Goal: Transaction & Acquisition: Purchase product/service

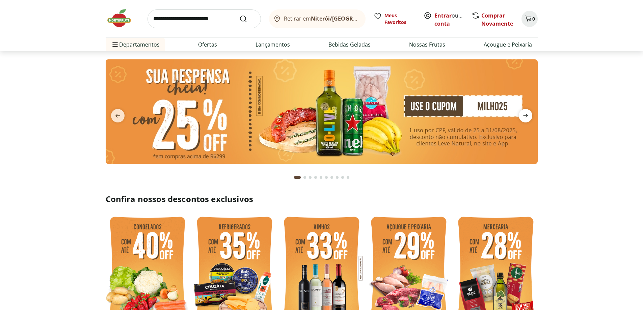
drag, startPoint x: 0, startPoint y: 0, endPoint x: 528, endPoint y: 114, distance: 540.3
click at [528, 114] on icon "next" at bounding box center [526, 116] width 8 height 8
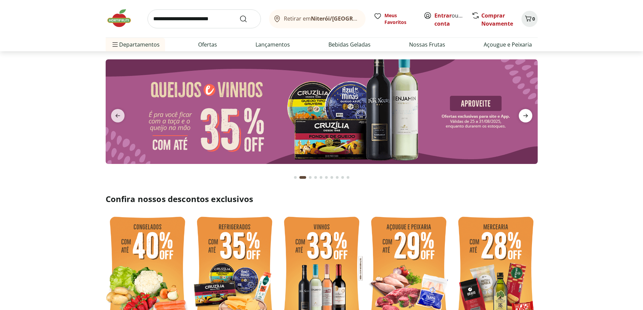
click at [528, 114] on icon "next" at bounding box center [526, 116] width 8 height 8
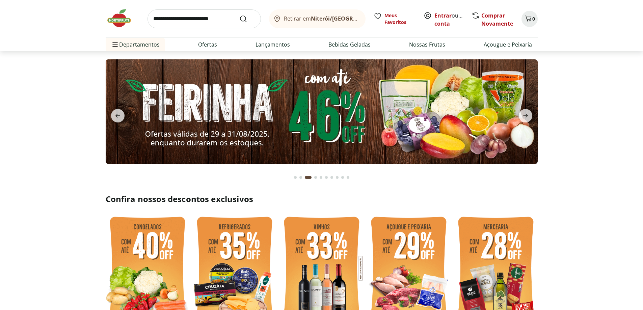
click at [366, 96] on img at bounding box center [322, 111] width 432 height 105
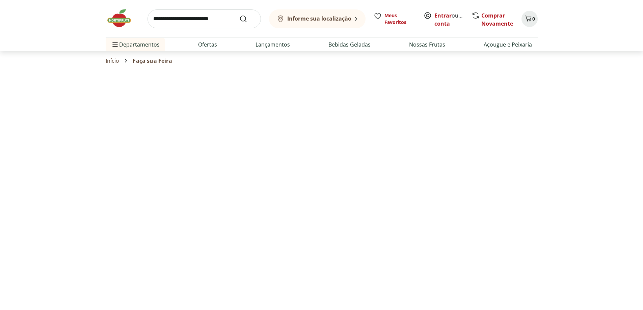
select select "**********"
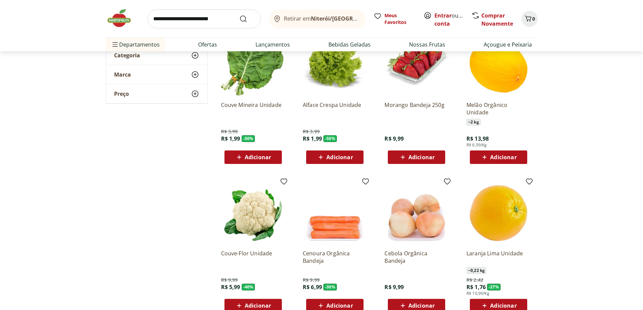
scroll to position [68, 0]
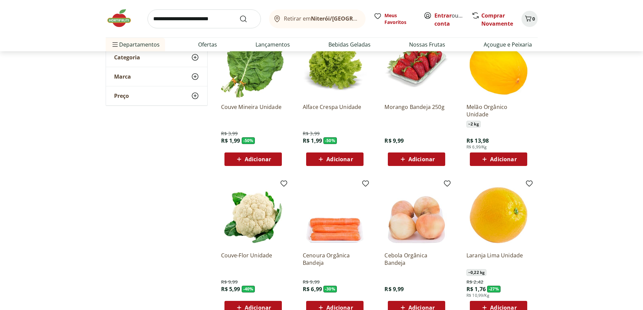
click at [322, 156] on icon at bounding box center [321, 159] width 8 height 8
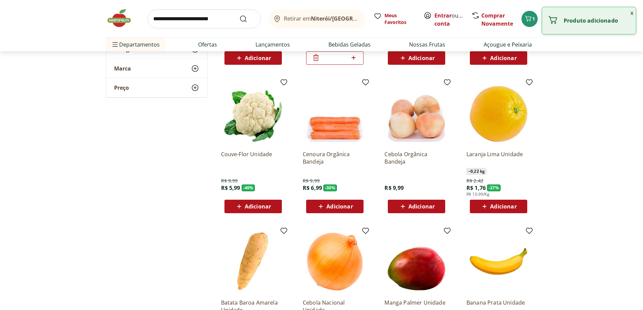
scroll to position [270, 0]
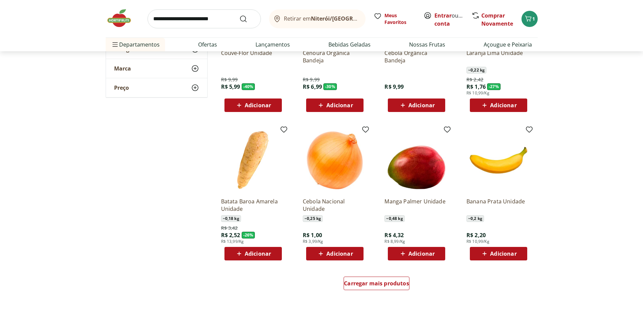
click at [332, 256] on span "Adicionar" at bounding box center [340, 253] width 26 height 5
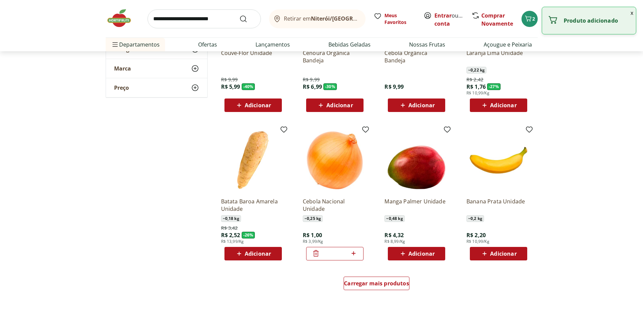
click at [354, 255] on icon at bounding box center [354, 254] width 8 height 8
type input "*"
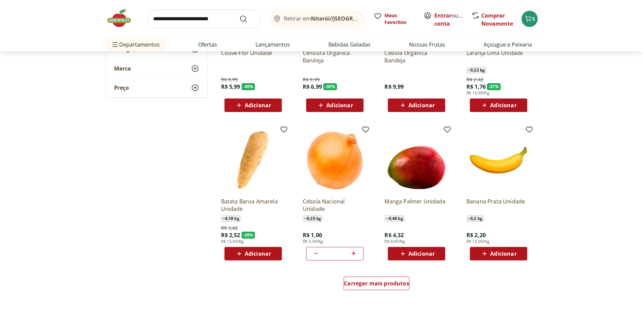
click at [503, 252] on span "Adicionar" at bounding box center [503, 253] width 26 height 5
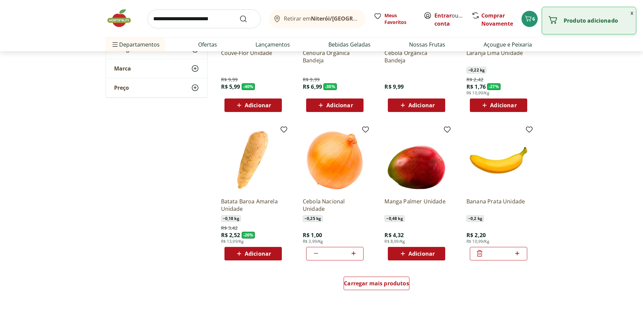
click at [518, 255] on icon at bounding box center [517, 254] width 8 height 8
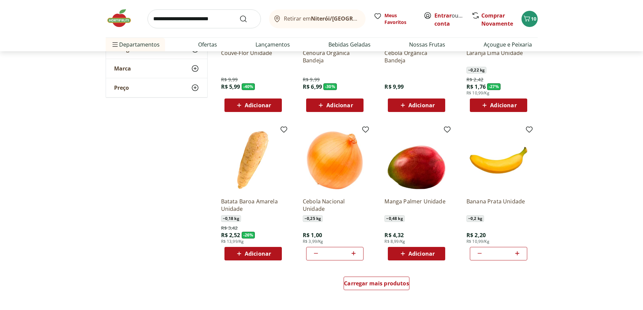
click at [517, 253] on icon at bounding box center [517, 254] width 8 height 8
type input "*"
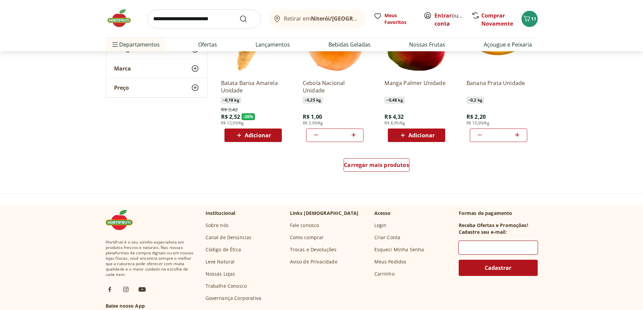
scroll to position [405, 0]
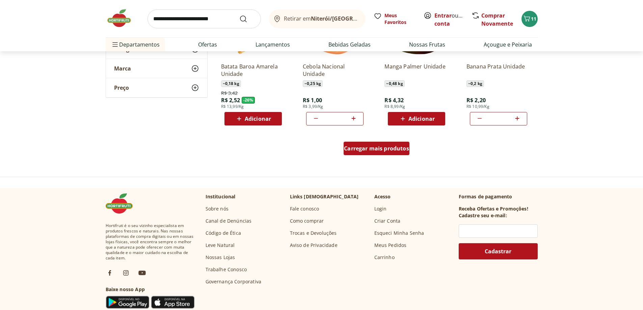
click at [380, 142] on div "Carregar mais produtos" at bounding box center [377, 149] width 66 height 14
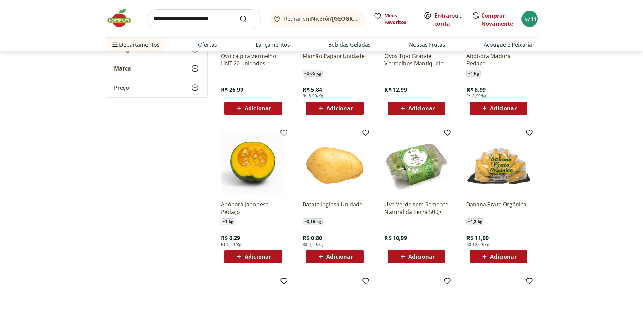
scroll to position [574, 0]
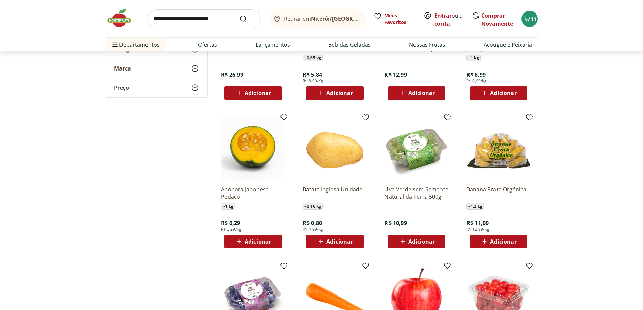
click at [321, 94] on icon at bounding box center [321, 93] width 4 height 4
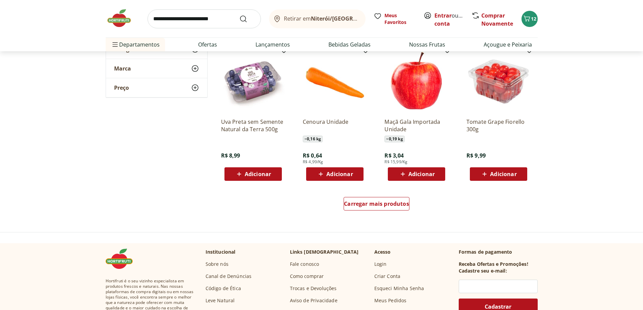
scroll to position [810, 0]
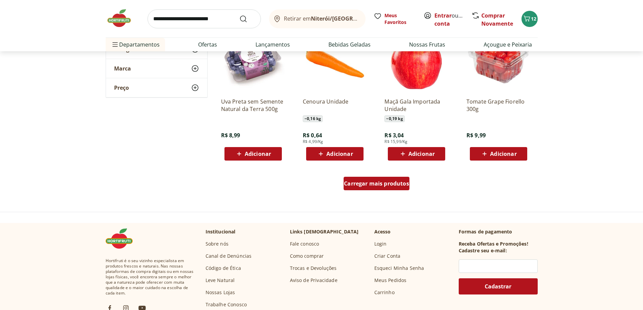
click at [385, 185] on span "Carregar mais produtos" at bounding box center [376, 183] width 65 height 5
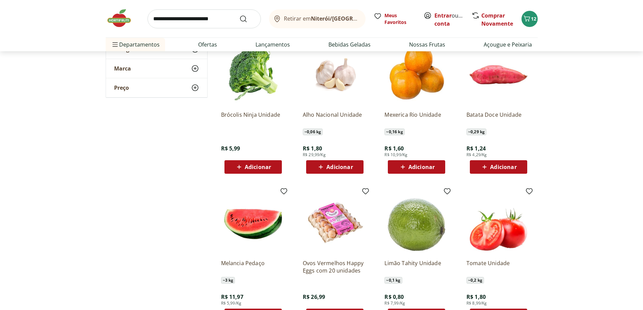
scroll to position [946, 0]
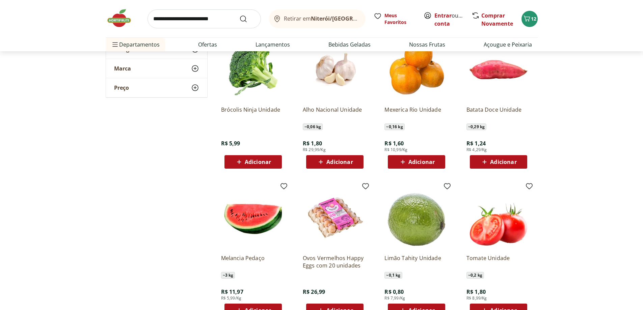
click at [497, 162] on span "Adicionar" at bounding box center [503, 161] width 26 height 5
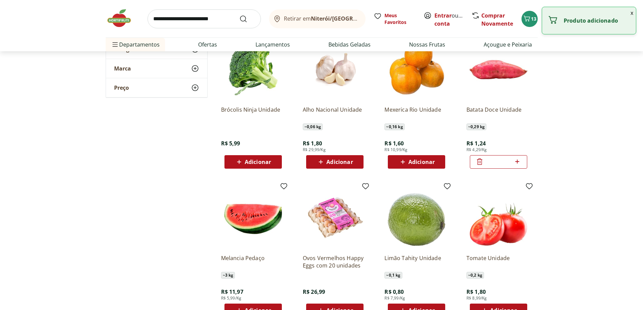
click at [517, 165] on icon at bounding box center [517, 162] width 8 height 8
type input "*"
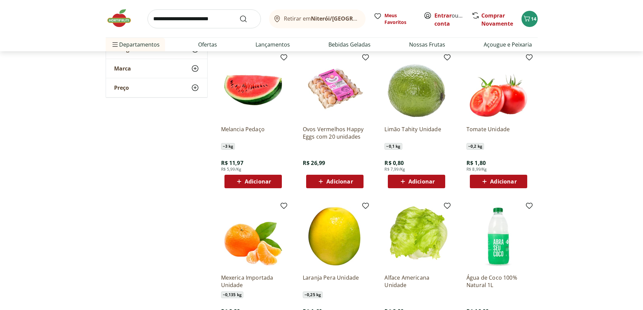
scroll to position [1081, 0]
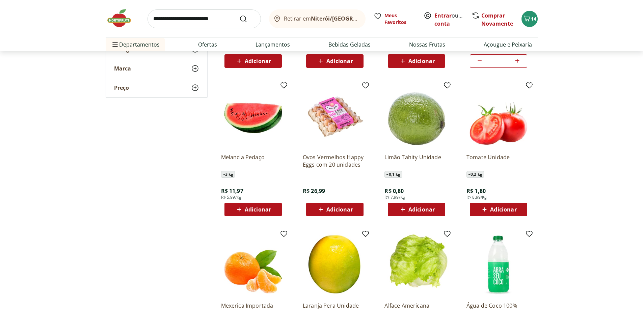
scroll to position [1114, 0]
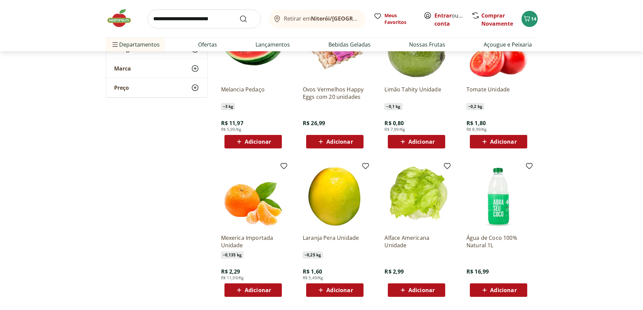
click at [419, 292] on span "Adicionar" at bounding box center [422, 290] width 26 height 5
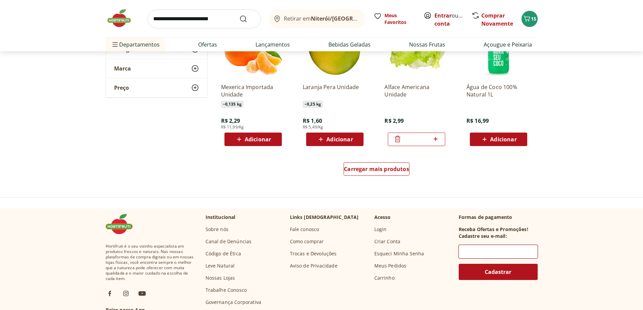
scroll to position [1283, 0]
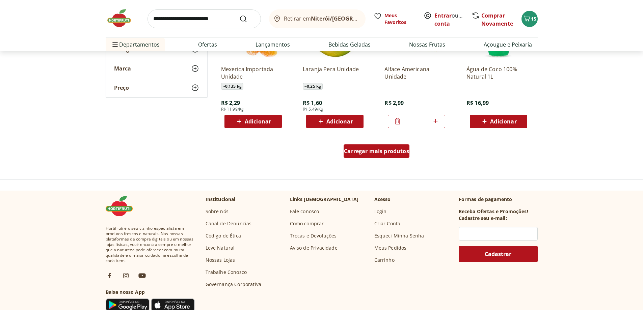
click at [381, 153] on span "Carregar mais produtos" at bounding box center [376, 151] width 65 height 5
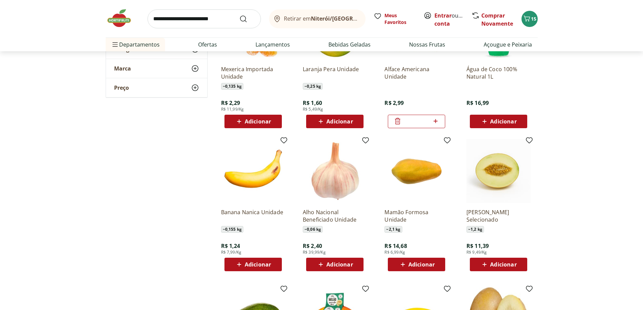
scroll to position [1351, 0]
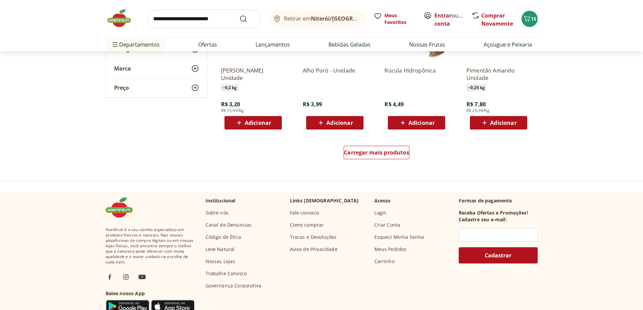
scroll to position [1655, 0]
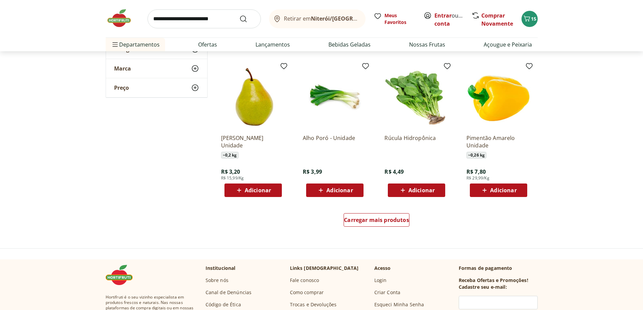
click at [506, 193] on span "Adicionar" at bounding box center [503, 190] width 26 height 5
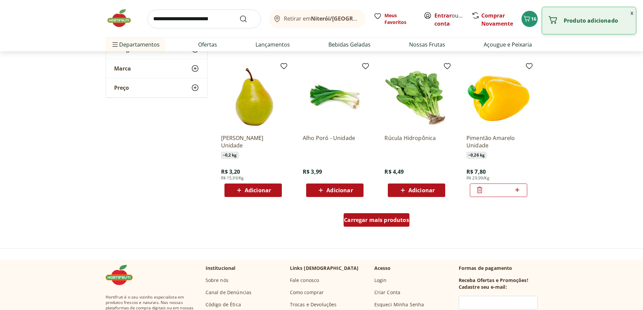
click at [362, 218] on span "Carregar mais produtos" at bounding box center [376, 219] width 65 height 5
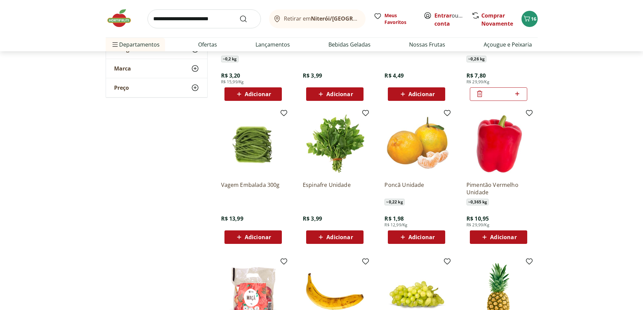
scroll to position [1756, 0]
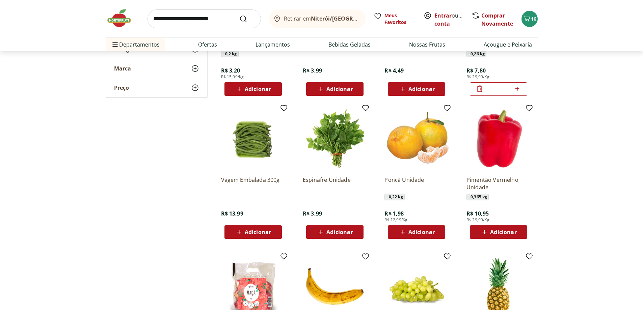
click at [505, 231] on span "Adicionar" at bounding box center [503, 232] width 26 height 5
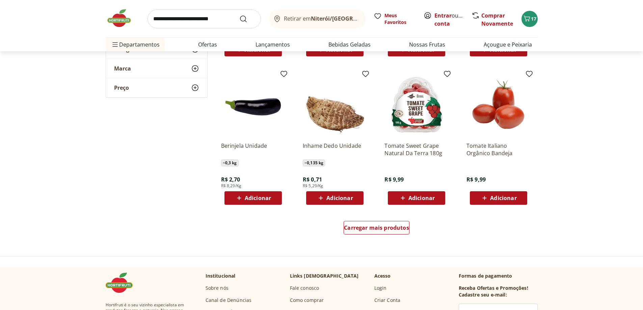
scroll to position [2195, 0]
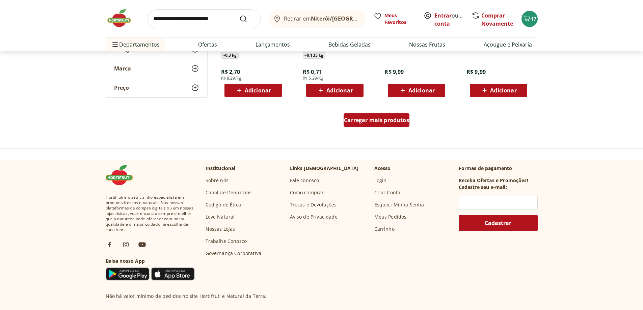
click at [376, 118] on span "Carregar mais produtos" at bounding box center [376, 120] width 65 height 5
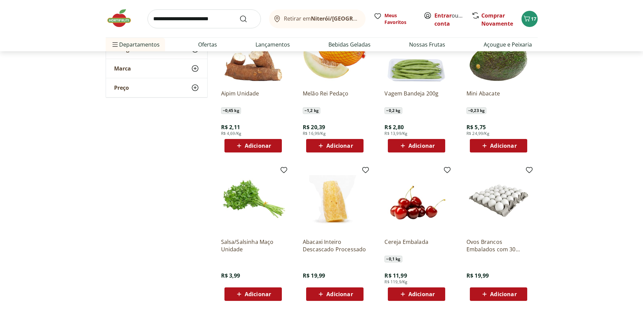
scroll to position [2364, 0]
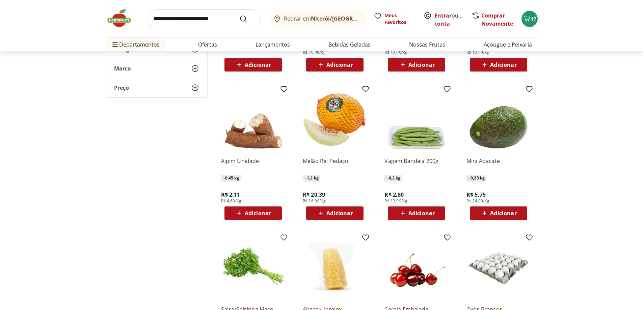
click at [245, 213] on span "Adicionar" at bounding box center [258, 213] width 26 height 5
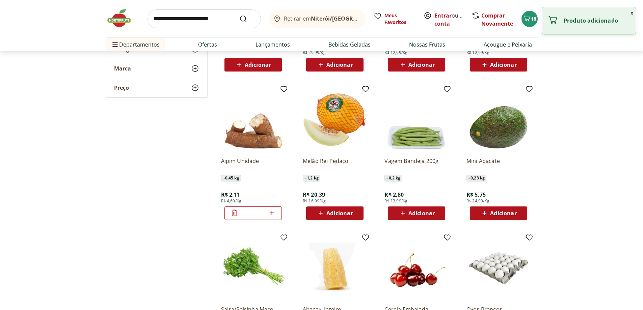
click at [272, 214] on icon at bounding box center [272, 213] width 4 height 4
type input "*"
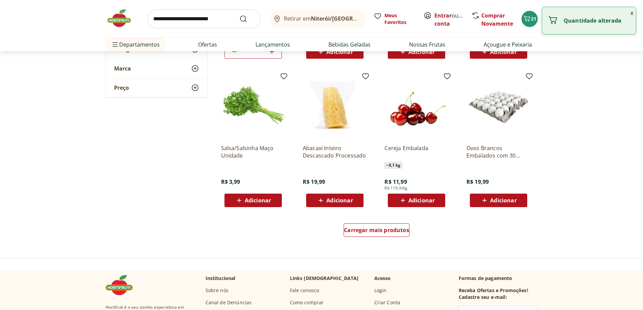
scroll to position [2533, 0]
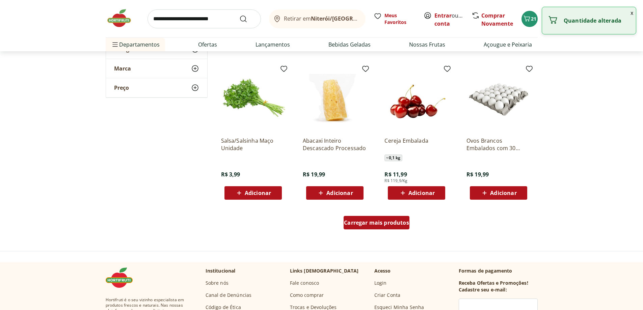
click at [363, 222] on span "Carregar mais produtos" at bounding box center [376, 222] width 65 height 5
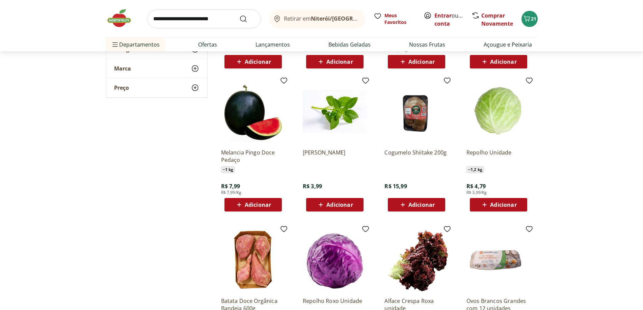
scroll to position [2701, 0]
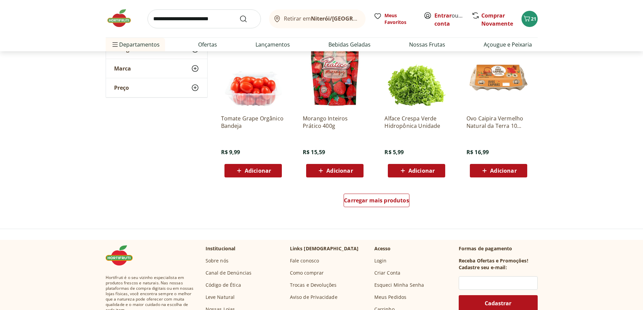
scroll to position [3005, 0]
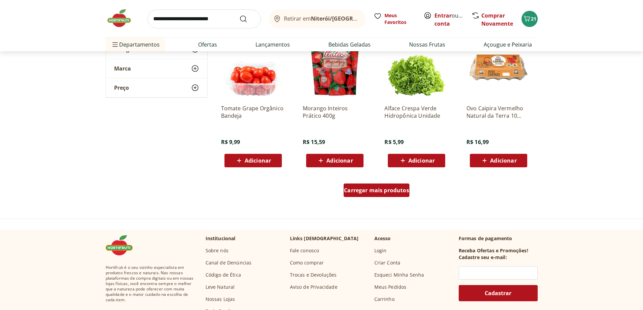
click at [368, 188] on span "Carregar mais produtos" at bounding box center [376, 190] width 65 height 5
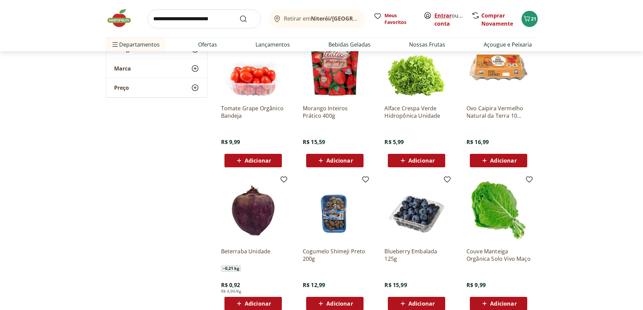
click at [439, 15] on link "Entrar" at bounding box center [443, 15] width 17 height 7
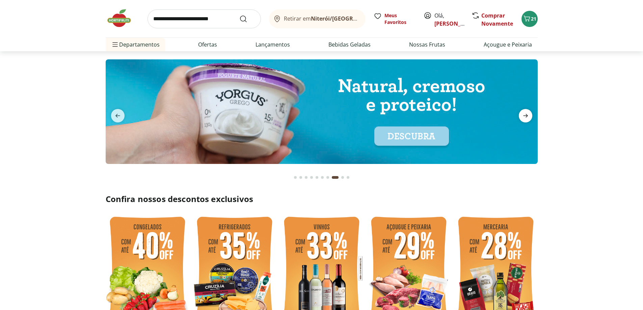
click at [526, 117] on icon "next" at bounding box center [525, 116] width 5 height 4
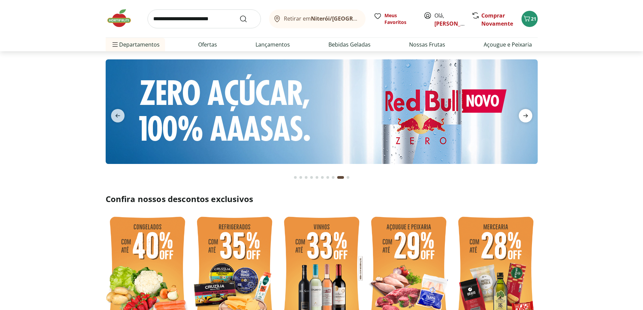
click at [526, 117] on icon "next" at bounding box center [525, 116] width 5 height 4
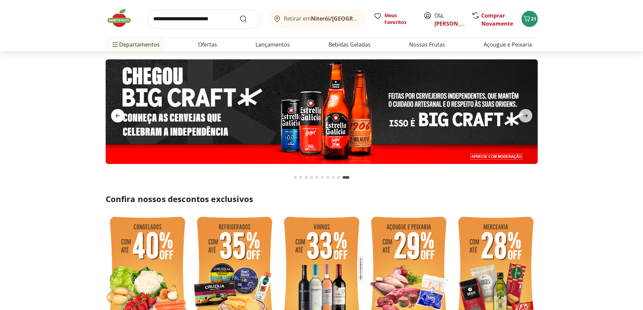
click at [118, 114] on icon "previous" at bounding box center [118, 116] width 8 height 8
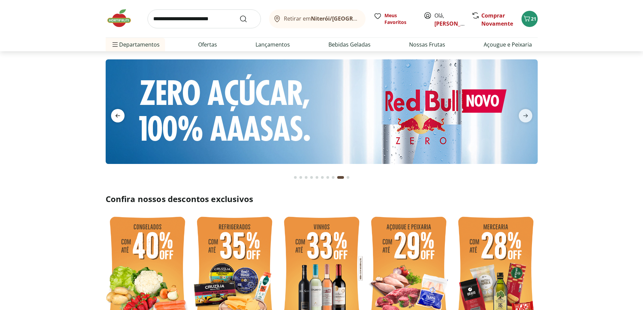
click at [118, 114] on icon "previous" at bounding box center [118, 116] width 8 height 8
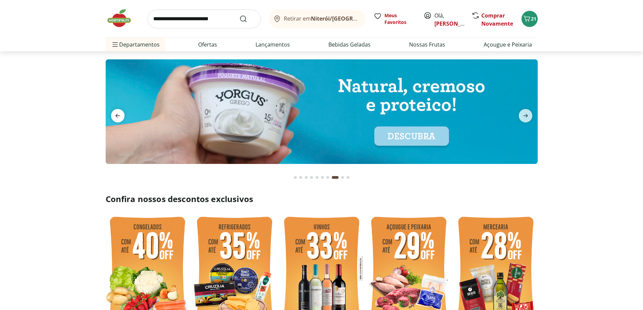
click at [118, 114] on icon "previous" at bounding box center [118, 116] width 8 height 8
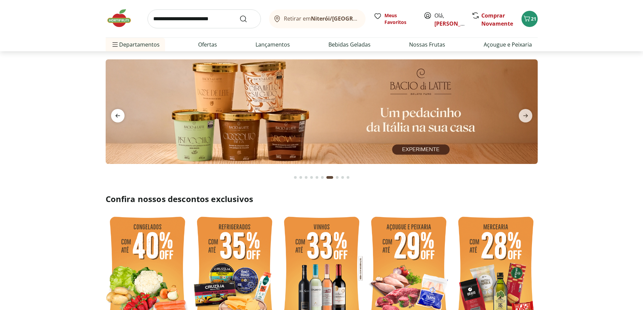
click at [118, 114] on icon "previous" at bounding box center [118, 116] width 8 height 8
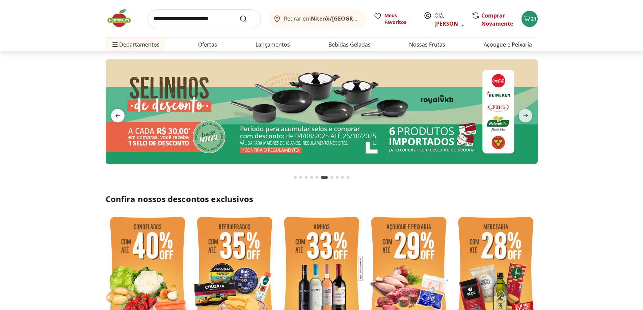
click at [118, 114] on icon "previous" at bounding box center [118, 116] width 8 height 8
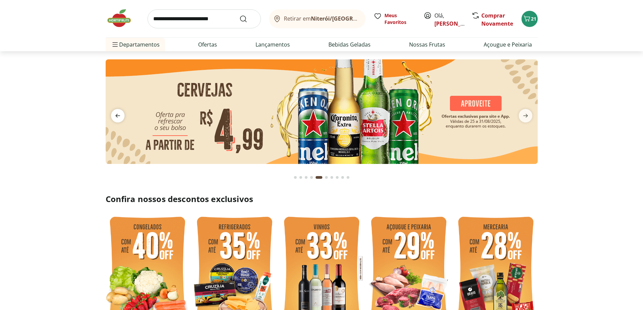
click at [118, 114] on icon "previous" at bounding box center [118, 116] width 8 height 8
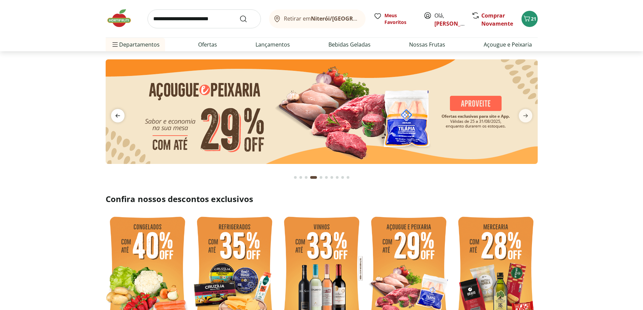
click at [118, 114] on icon "previous" at bounding box center [118, 116] width 8 height 8
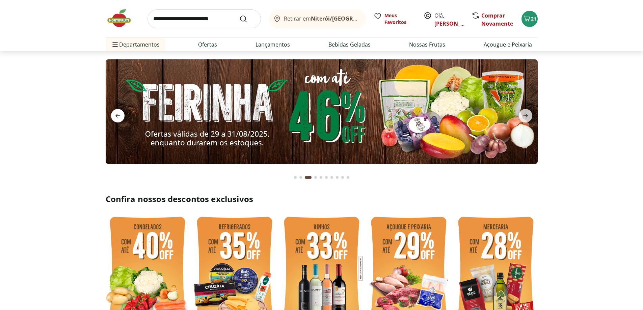
click at [118, 114] on icon "previous" at bounding box center [118, 116] width 8 height 8
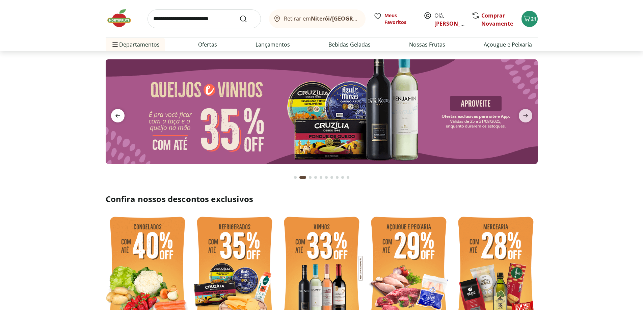
click at [118, 114] on icon "previous" at bounding box center [118, 116] width 8 height 8
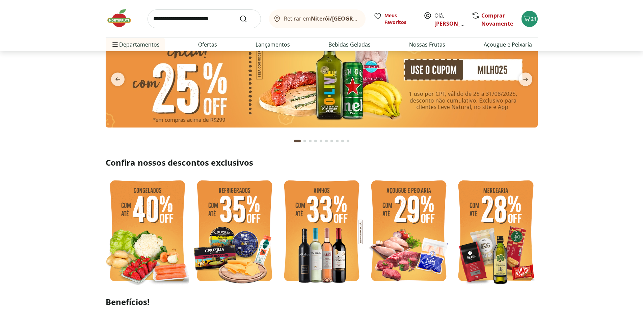
scroll to position [135, 0]
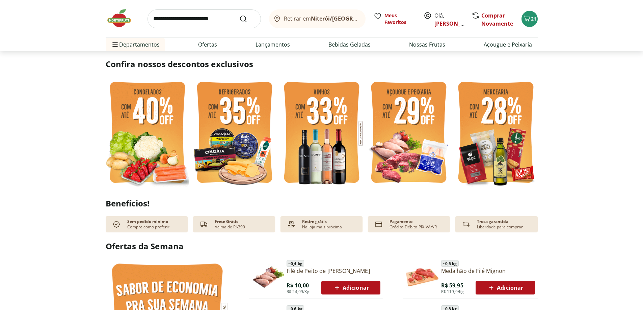
click at [135, 122] on img at bounding box center [148, 134] width 84 height 112
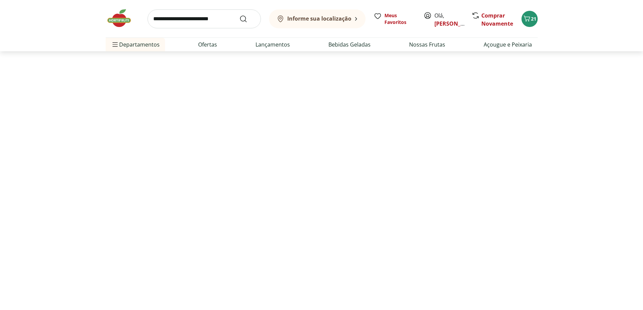
select select "**********"
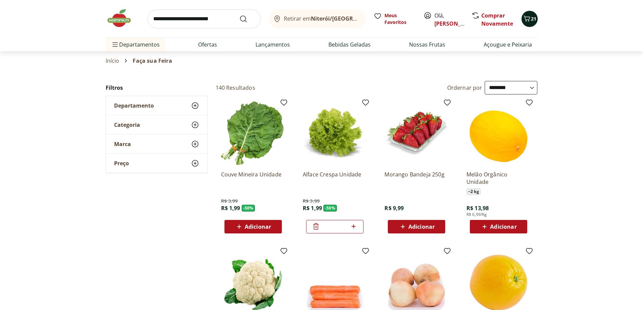
click at [531, 19] on icon "Carrinho" at bounding box center [527, 19] width 8 height 8
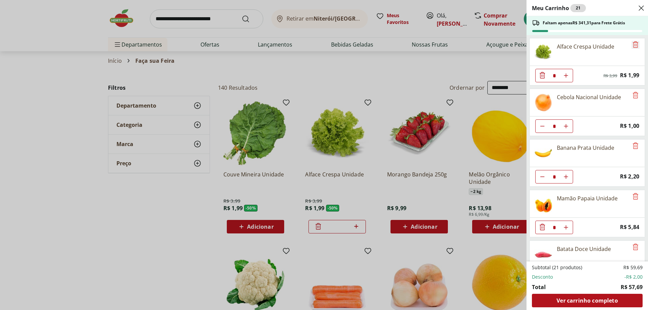
click at [633, 43] on icon "Remove" at bounding box center [635, 44] width 5 height 6
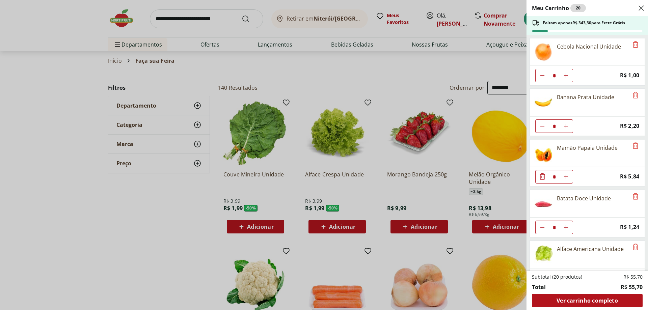
click at [211, 20] on div "Meu Carrinho 20 Faltam apenas R$ 343,30 para Frete Grátis Cebola Nacional Unida…" at bounding box center [324, 155] width 648 height 310
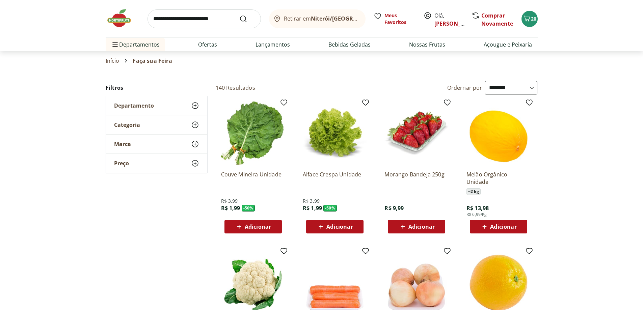
click at [210, 19] on input "search" at bounding box center [204, 18] width 113 height 19
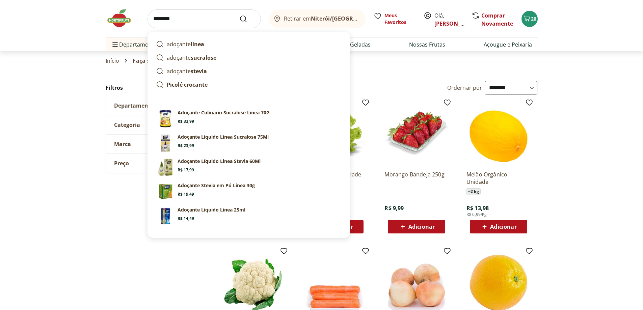
type input "********"
click at [239, 15] on button "Submit Search" at bounding box center [247, 19] width 16 height 8
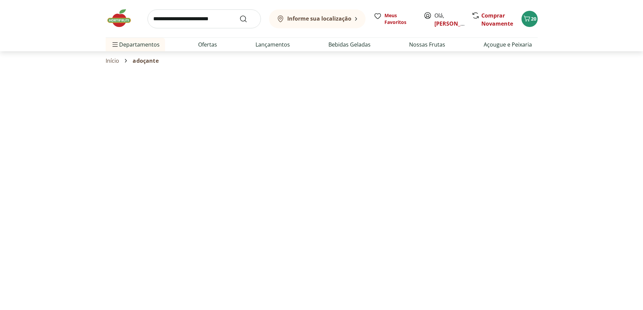
select select "**********"
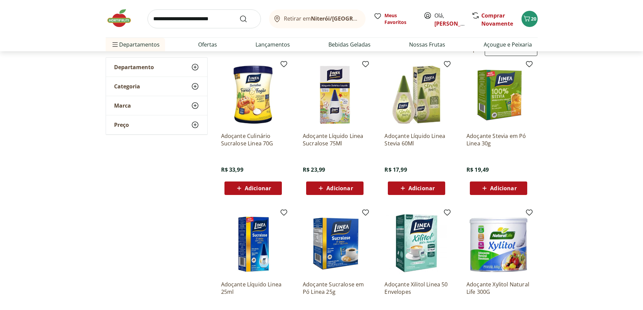
scroll to position [101, 0]
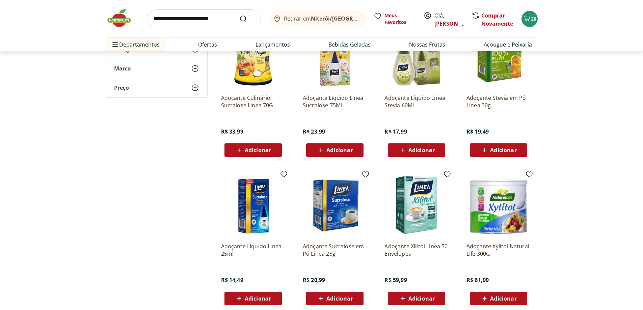
click at [415, 148] on span "Adicionar" at bounding box center [422, 150] width 26 height 5
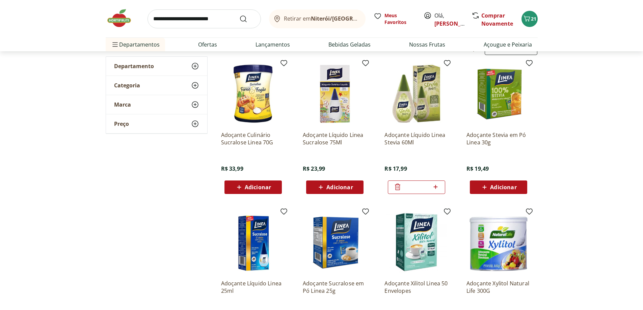
scroll to position [0, 0]
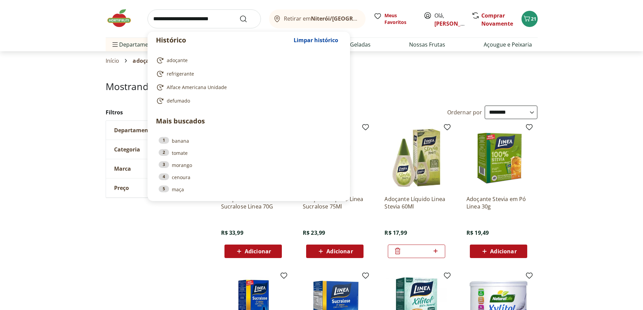
click at [191, 17] on input "search" at bounding box center [204, 18] width 113 height 19
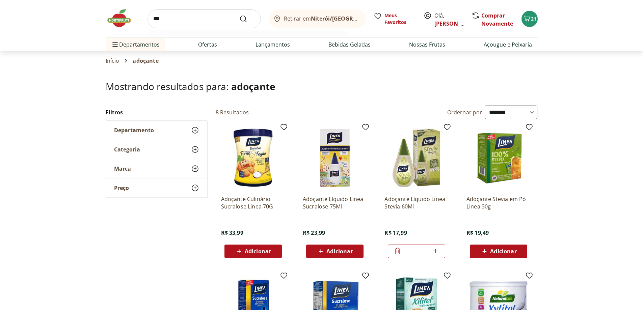
type input "***"
click at [239, 15] on button "Submit Search" at bounding box center [247, 19] width 16 height 8
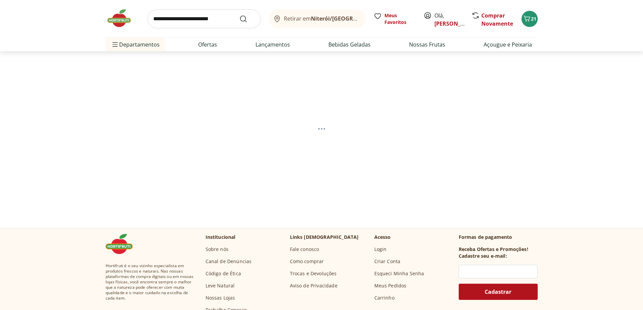
select select "**********"
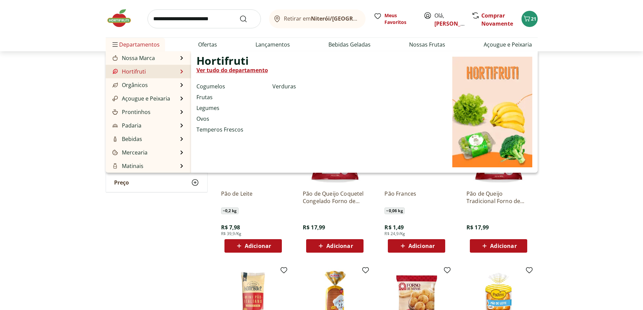
scroll to position [68, 0]
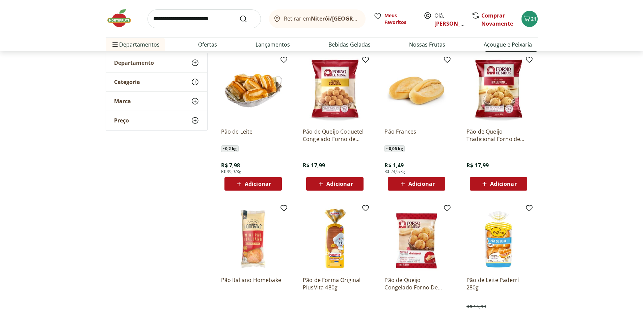
click at [412, 181] on span "Adicionar" at bounding box center [422, 183] width 26 height 5
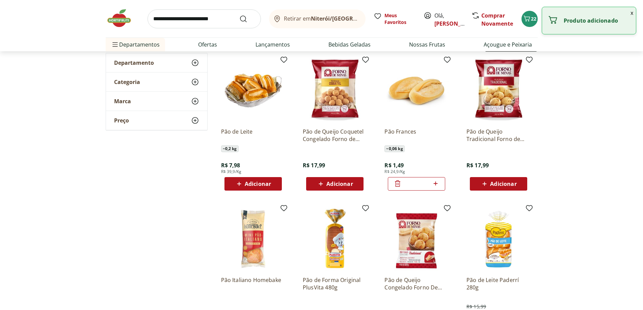
click at [439, 182] on icon at bounding box center [436, 184] width 8 height 8
click at [438, 183] on icon at bounding box center [436, 184] width 8 height 8
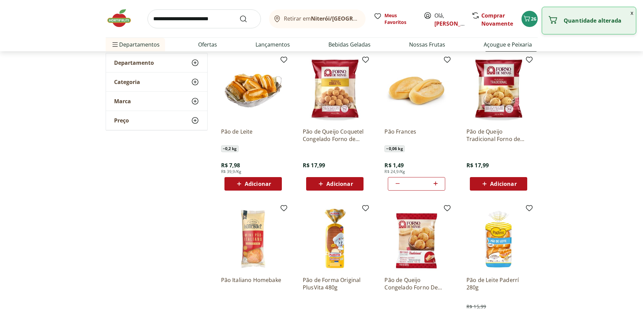
type input "*"
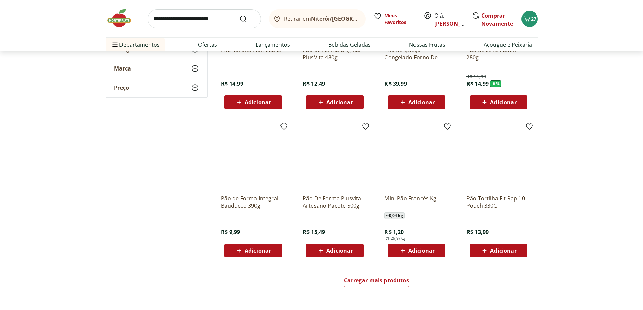
scroll to position [338, 0]
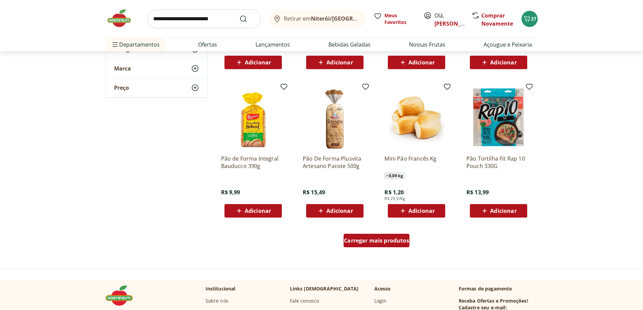
click at [362, 239] on span "Carregar mais produtos" at bounding box center [376, 240] width 65 height 5
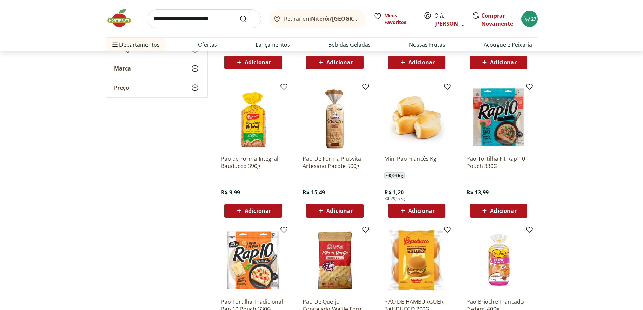
scroll to position [507, 0]
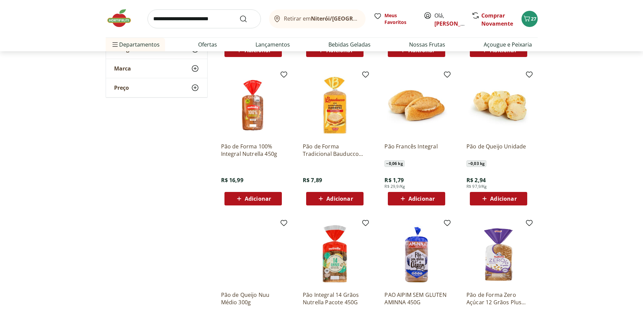
scroll to position [844, 0]
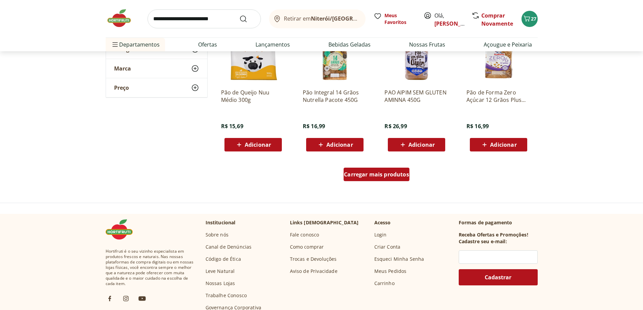
click at [391, 177] on span "Carregar mais produtos" at bounding box center [376, 174] width 65 height 5
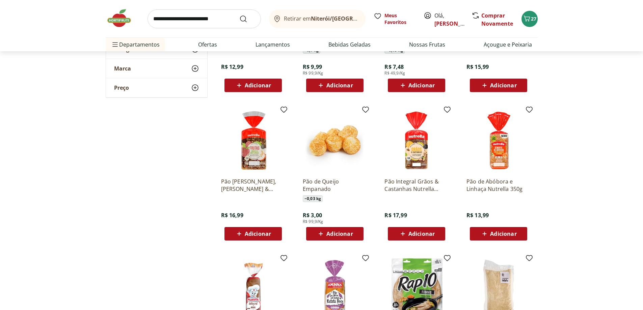
scroll to position [1249, 0]
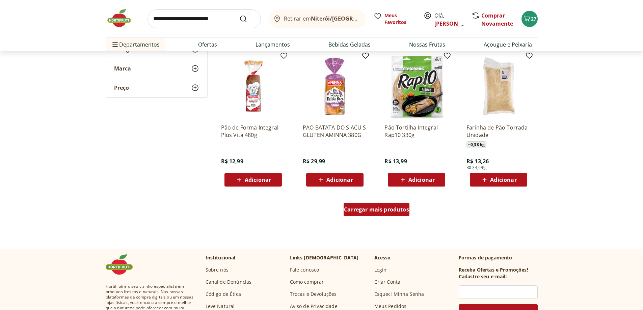
click at [379, 210] on span "Carregar mais produtos" at bounding box center [376, 209] width 65 height 5
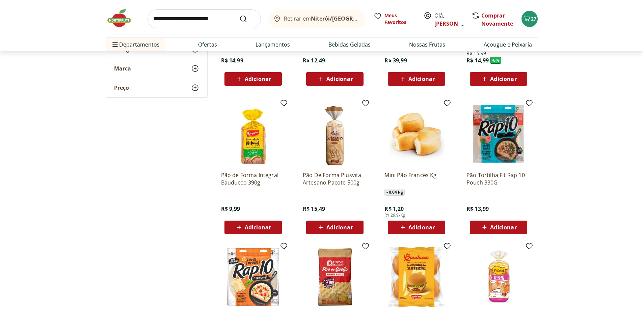
scroll to position [270, 0]
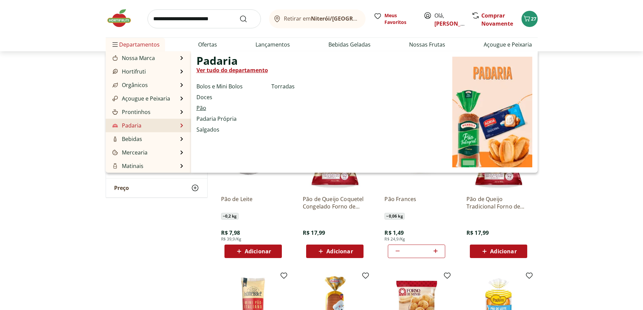
click at [203, 106] on link "Pão" at bounding box center [202, 108] width 10 height 8
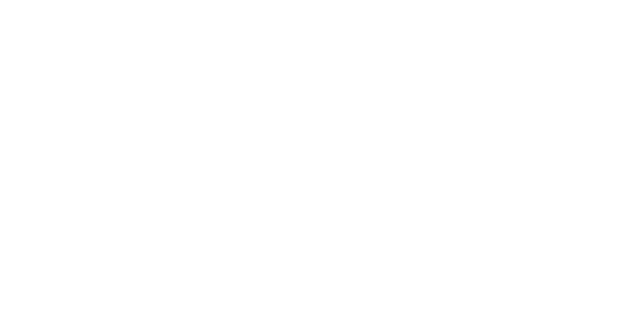
select select "**********"
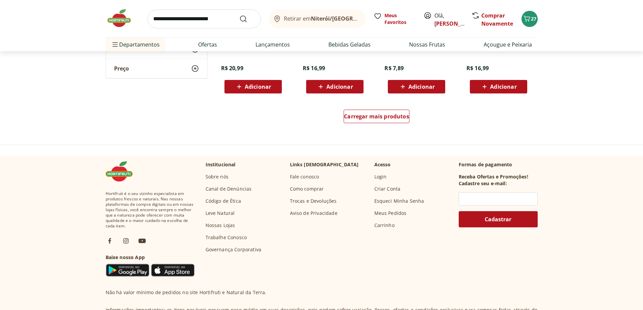
scroll to position [439, 0]
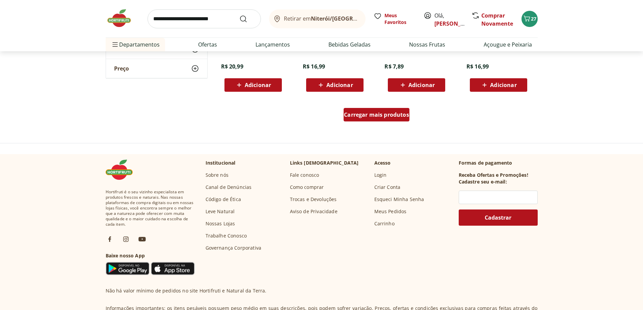
click at [385, 115] on span "Carregar mais produtos" at bounding box center [376, 114] width 65 height 5
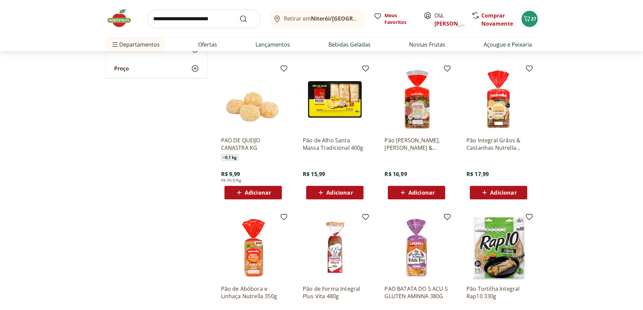
scroll to position [777, 0]
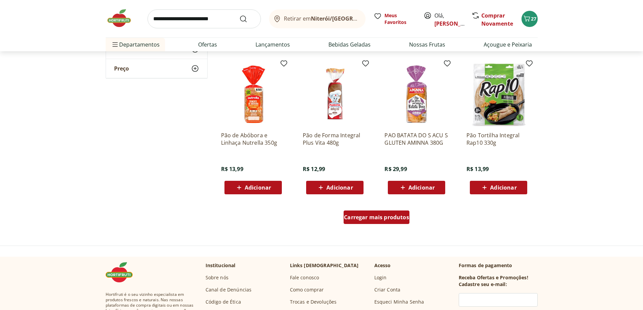
click at [391, 221] on div "Carregar mais produtos" at bounding box center [377, 218] width 66 height 14
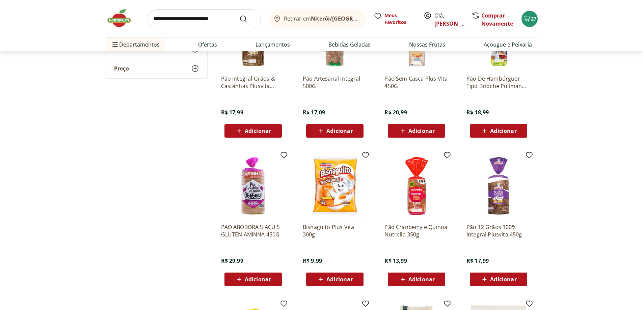
scroll to position [1047, 0]
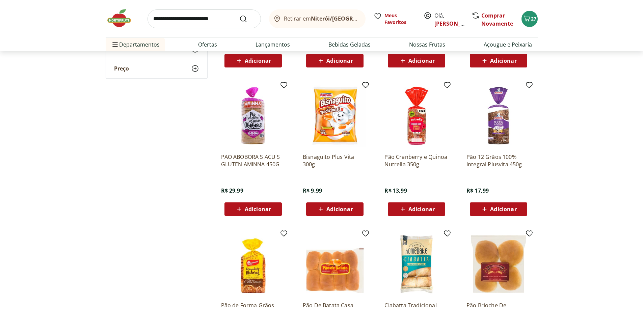
click at [332, 212] on span "Adicionar" at bounding box center [340, 209] width 26 height 5
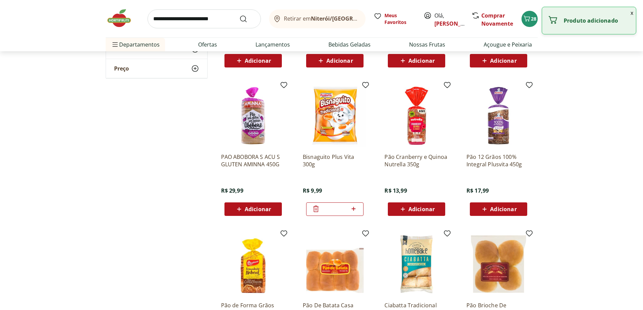
scroll to position [1148, 0]
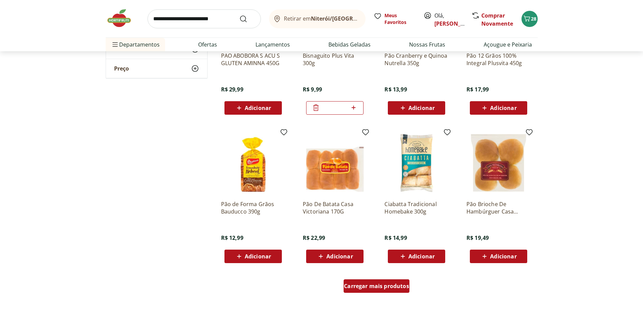
click at [363, 286] on span "Carregar mais produtos" at bounding box center [376, 286] width 65 height 5
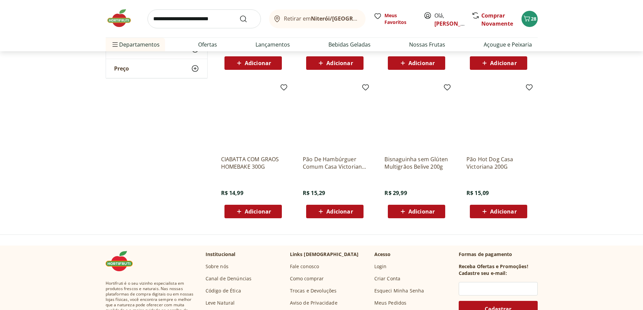
scroll to position [1520, 0]
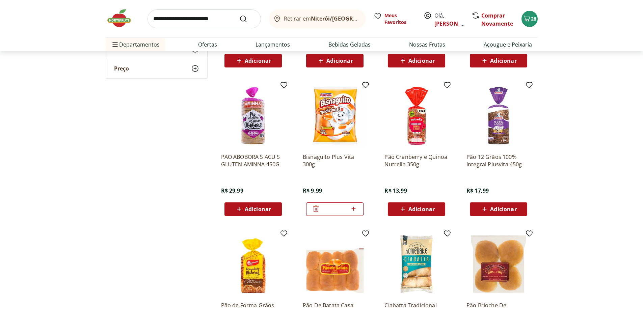
scroll to position [810, 0]
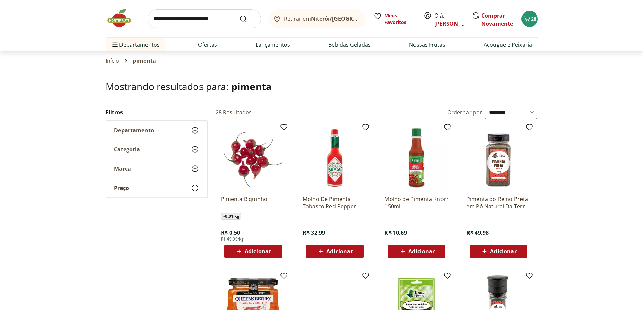
select select "**********"
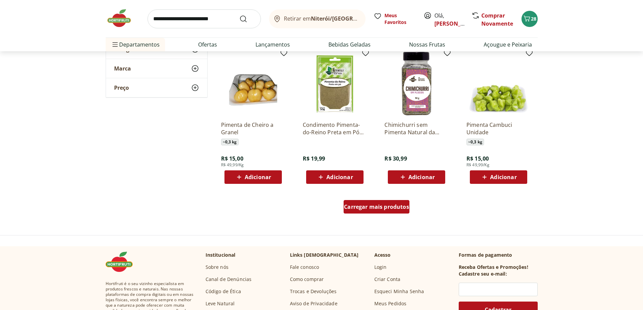
click at [369, 208] on span "Carregar mais produtos" at bounding box center [376, 206] width 65 height 5
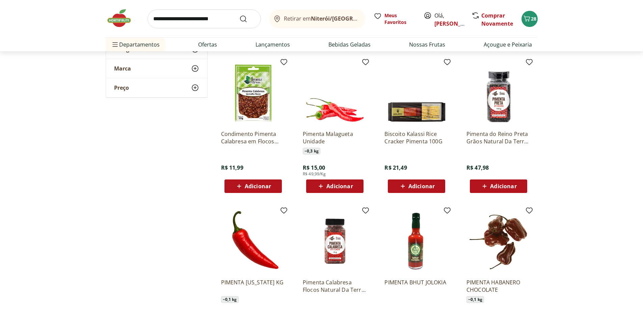
scroll to position [507, 0]
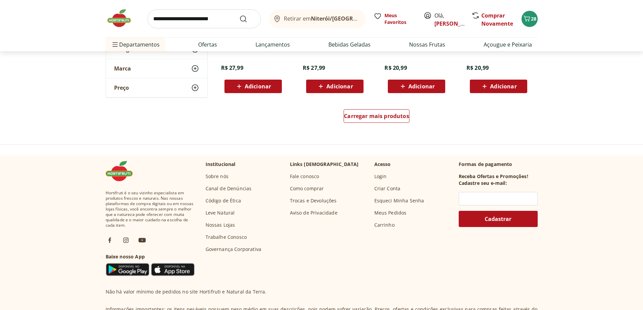
scroll to position [912, 0]
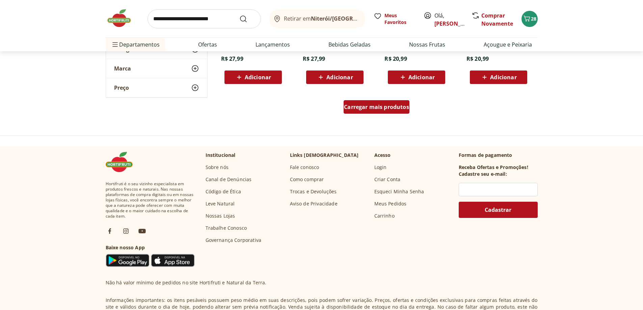
click at [346, 105] on span "Carregar mais produtos" at bounding box center [376, 106] width 65 height 5
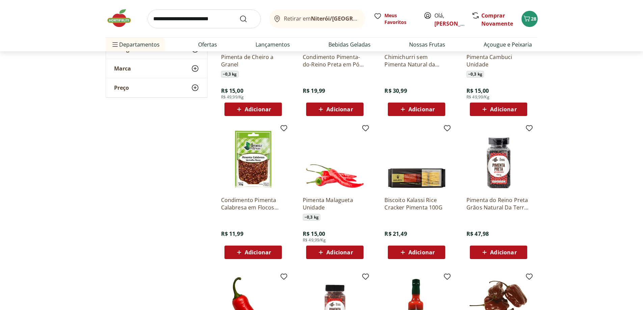
scroll to position [439, 0]
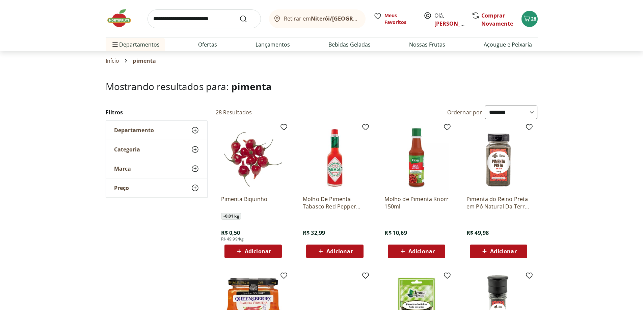
click at [118, 21] on img at bounding box center [123, 18] width 34 height 20
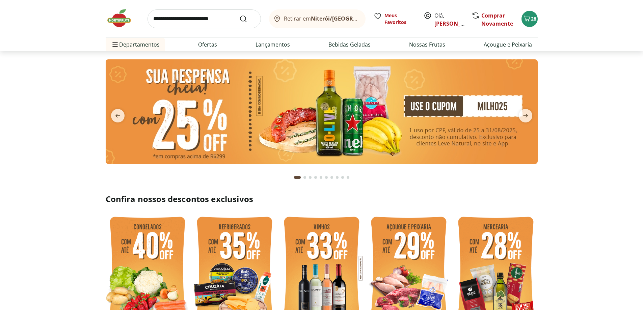
click at [365, 105] on img at bounding box center [322, 111] width 432 height 105
click at [253, 83] on img at bounding box center [322, 111] width 432 height 105
click at [30, 57] on section at bounding box center [321, 118] width 643 height 134
click at [235, 101] on img at bounding box center [322, 111] width 432 height 105
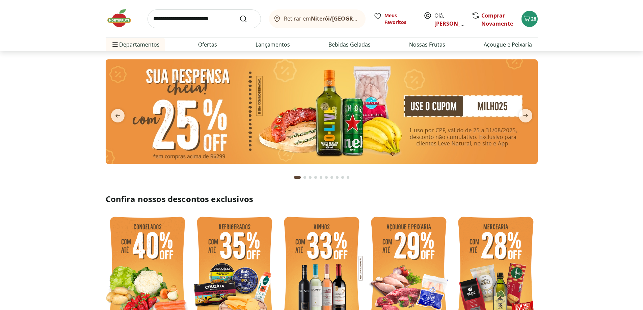
click at [235, 101] on img at bounding box center [322, 111] width 432 height 105
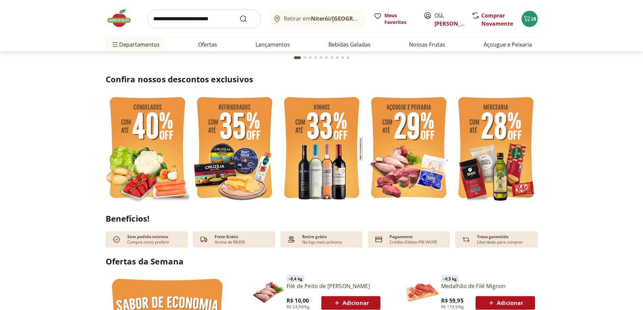
scroll to position [135, 0]
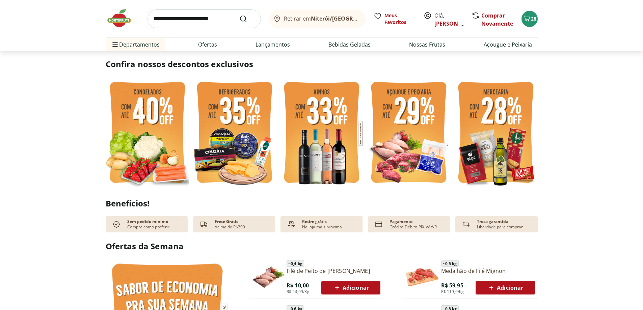
click at [504, 127] on img at bounding box center [496, 134] width 84 height 112
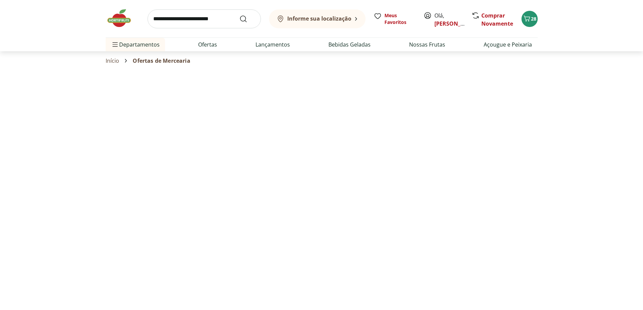
select select "**********"
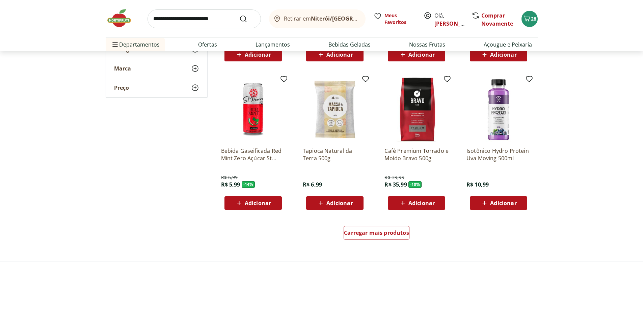
scroll to position [338, 0]
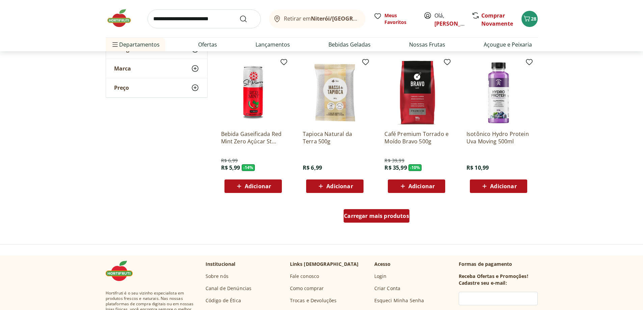
click at [365, 217] on span "Carregar mais produtos" at bounding box center [376, 215] width 65 height 5
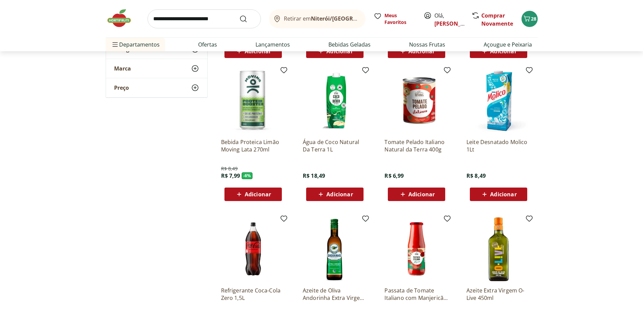
scroll to position [507, 0]
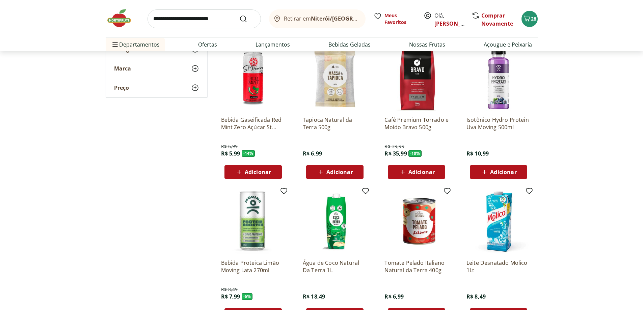
scroll to position [236, 0]
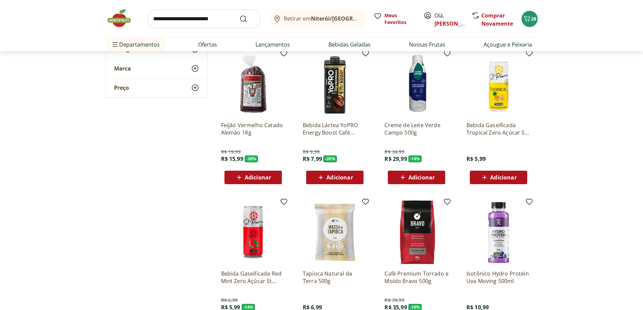
scroll to position [169, 0]
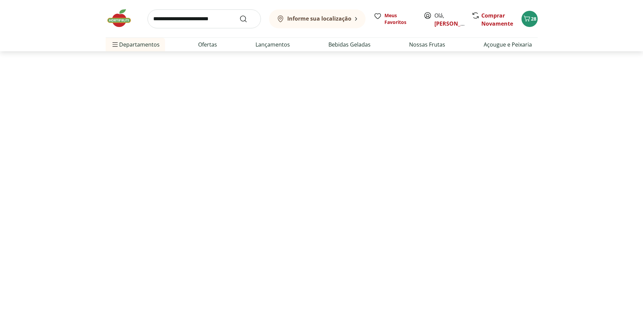
select select "**********"
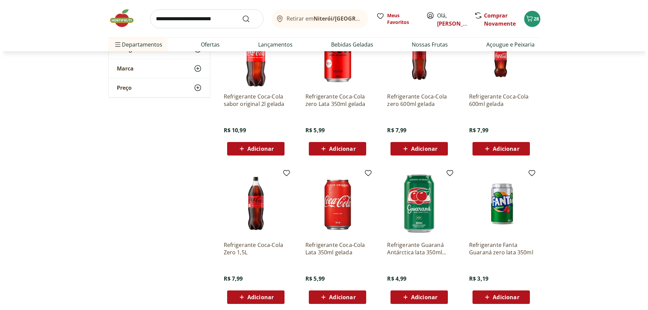
scroll to position [135, 0]
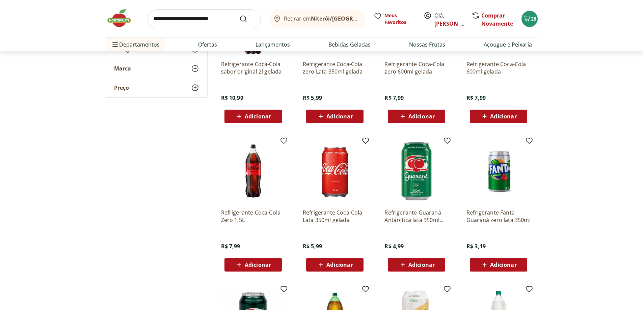
click at [243, 262] on icon at bounding box center [239, 265] width 8 height 8
click at [527, 17] on icon "Carrinho" at bounding box center [527, 19] width 6 height 6
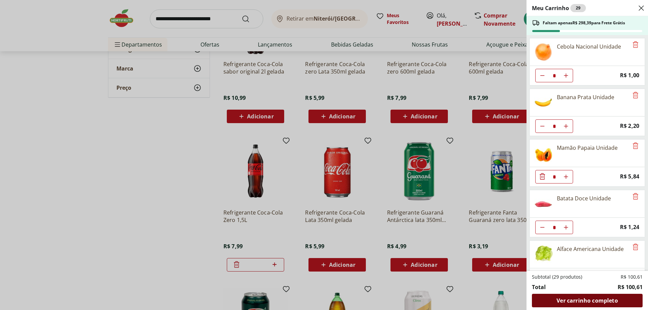
click at [586, 301] on span "Ver carrinho completo" at bounding box center [587, 300] width 61 height 5
